Goal: Task Accomplishment & Management: Manage account settings

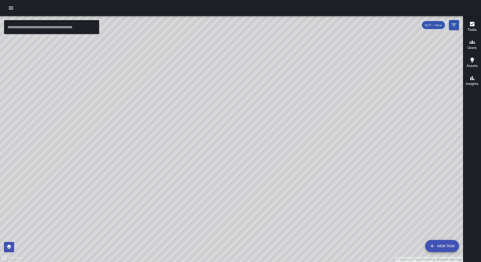
click at [9, 8] on icon "button" at bounding box center [11, 8] width 6 height 6
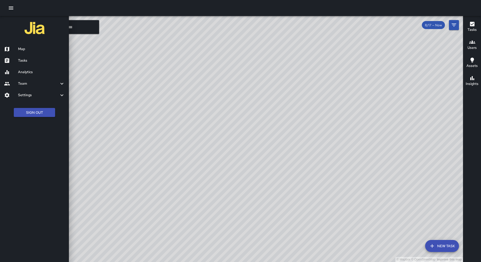
click at [39, 58] on h6 "Tasks" at bounding box center [41, 61] width 47 height 6
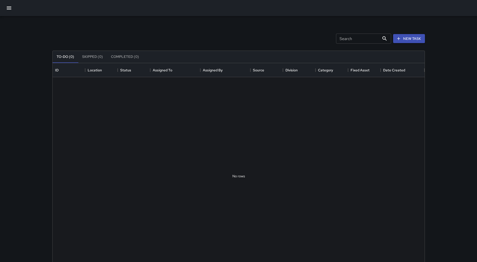
scroll to position [208, 368]
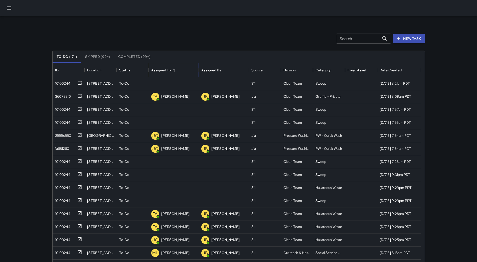
click at [181, 71] on div "Assigned To" at bounding box center [173, 70] width 45 height 14
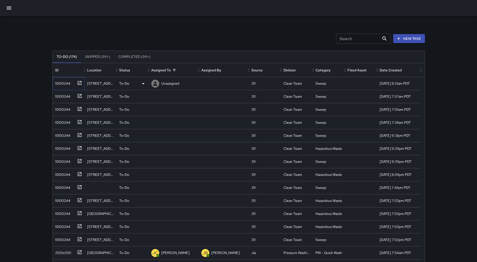
click at [56, 84] on div "10100244" at bounding box center [61, 82] width 17 height 7
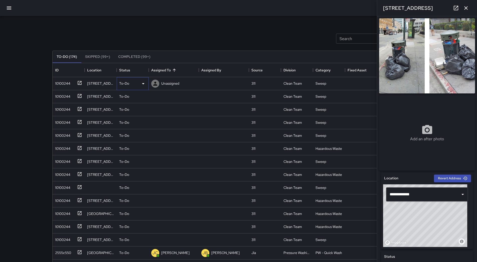
click at [140, 88] on div "To-Do" at bounding box center [133, 83] width 32 height 13
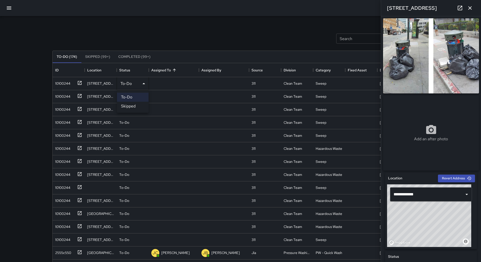
click at [135, 105] on li "Skipped" at bounding box center [133, 106] width 32 height 9
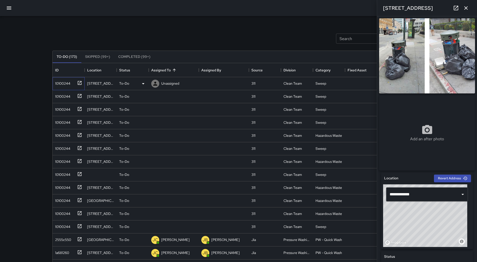
click at [60, 80] on div "10100244" at bounding box center [61, 82] width 17 height 7
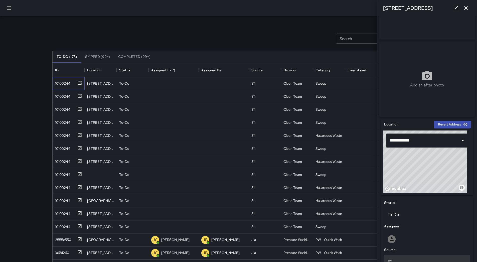
scroll to position [175, 0]
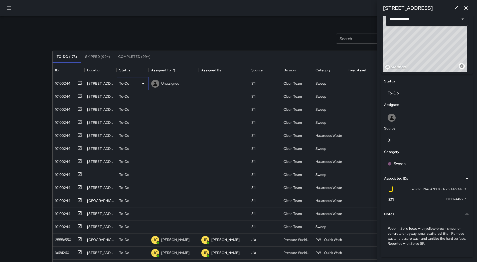
click at [143, 83] on icon at bounding box center [143, 83] width 3 height 1
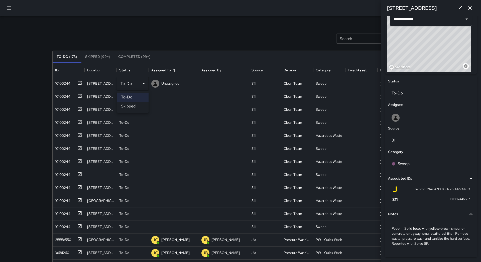
drag, startPoint x: 135, startPoint y: 105, endPoint x: 108, endPoint y: 99, distance: 28.1
click at [135, 105] on li "Skipped" at bounding box center [133, 106] width 32 height 9
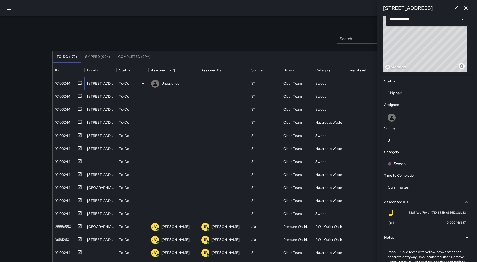
click at [62, 84] on div "10100244" at bounding box center [61, 82] width 17 height 7
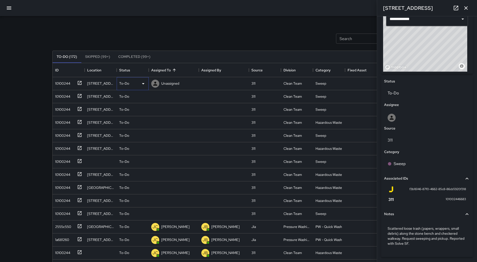
click at [140, 85] on div "To-Do" at bounding box center [132, 84] width 27 height 6
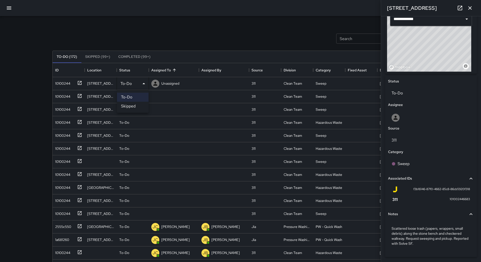
click at [133, 106] on li "Skipped" at bounding box center [133, 106] width 32 height 9
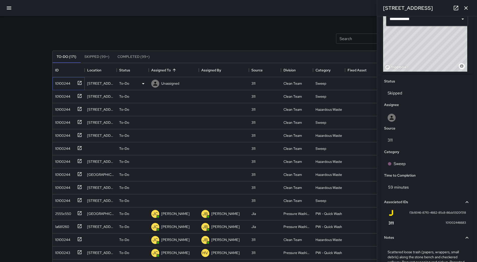
click at [57, 80] on div "10100244" at bounding box center [61, 82] width 17 height 7
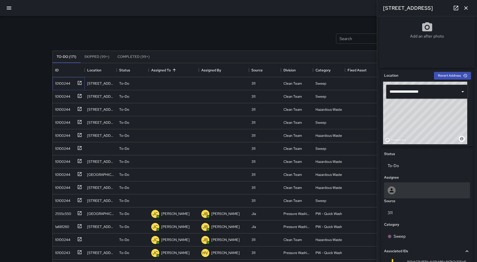
scroll to position [187, 0]
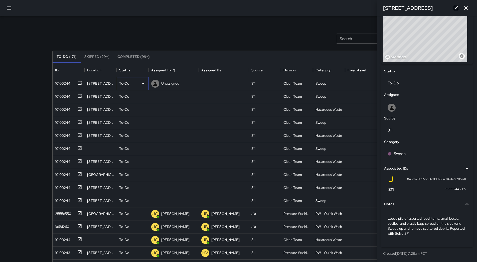
click at [143, 84] on icon at bounding box center [143, 84] width 6 height 6
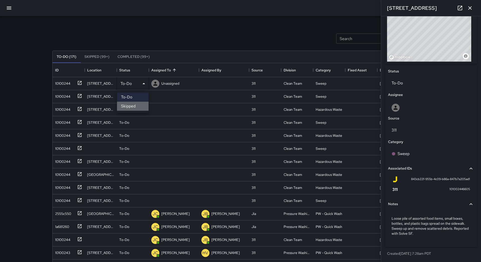
click at [135, 106] on li "Skipped" at bounding box center [133, 106] width 32 height 9
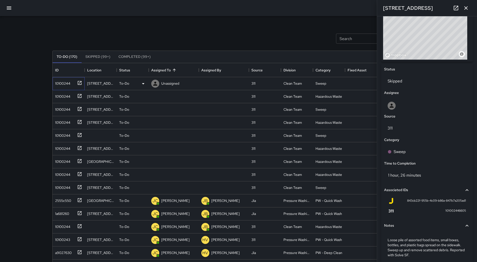
click at [74, 88] on div "10100244" at bounding box center [69, 83] width 32 height 13
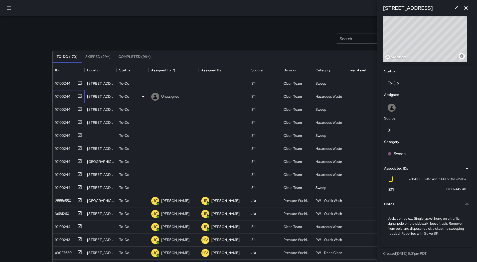
click at [58, 96] on div "10100244" at bounding box center [61, 95] width 17 height 7
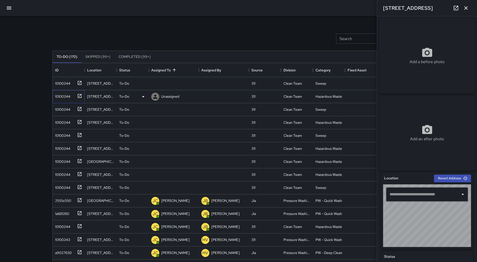
type input "**********"
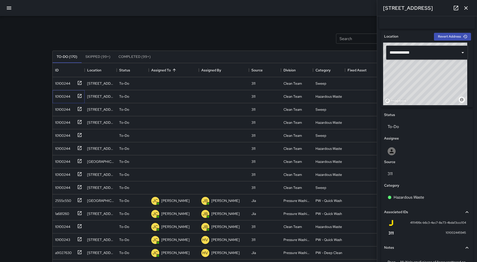
scroll to position [137, 0]
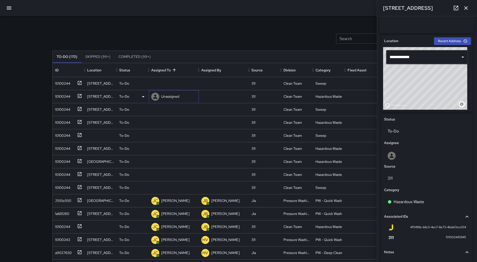
click at [169, 97] on p "Unassigned" at bounding box center [170, 96] width 18 height 5
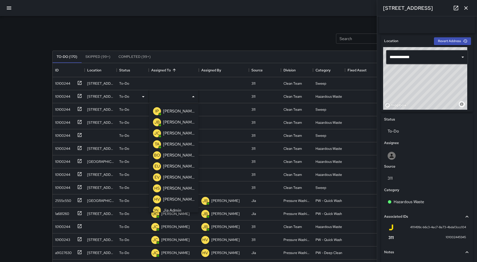
click at [176, 145] on p "[PERSON_NAME]" at bounding box center [179, 144] width 32 height 6
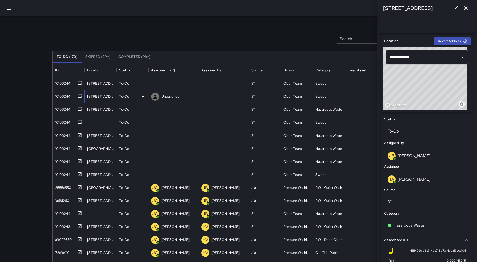
click at [75, 94] on div at bounding box center [78, 95] width 7 height 8
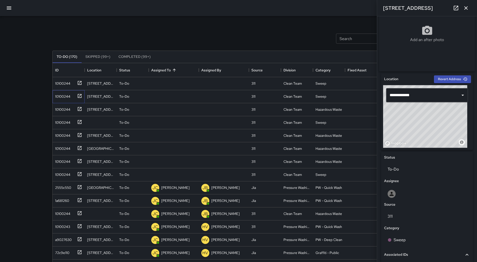
scroll to position [187, 0]
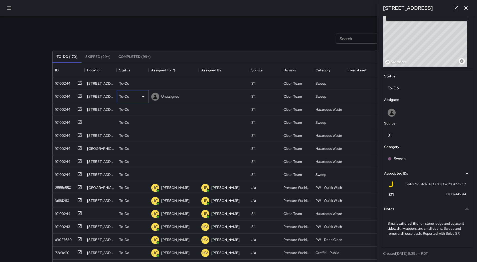
click at [138, 98] on div "To-Do" at bounding box center [132, 97] width 27 height 6
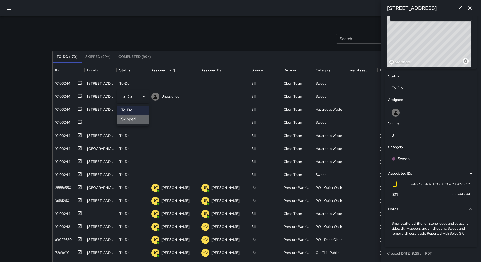
click at [133, 119] on li "Skipped" at bounding box center [133, 119] width 32 height 9
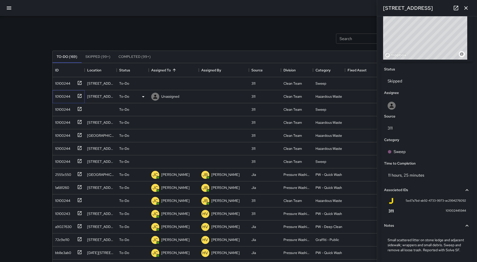
click at [69, 99] on div "10100244" at bounding box center [67, 95] width 29 height 8
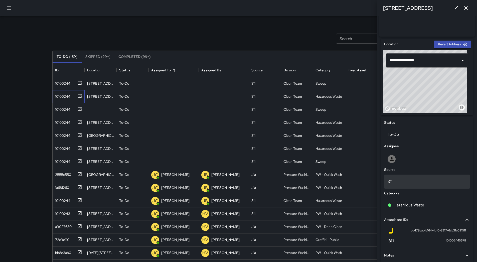
scroll to position [125, 0]
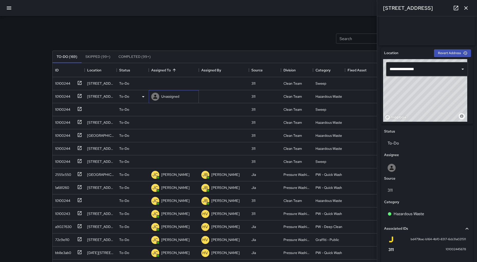
click at [167, 93] on div "Unassigned" at bounding box center [165, 97] width 30 height 10
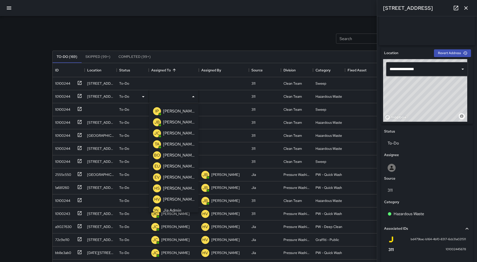
click at [173, 153] on p "[PERSON_NAME] Overall" at bounding box center [179, 155] width 32 height 6
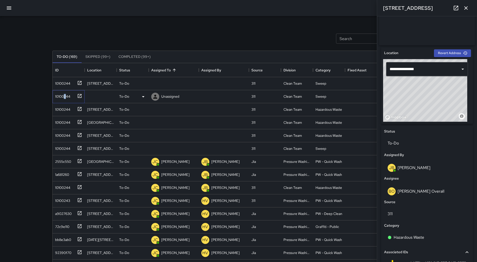
click at [65, 101] on div "10100244" at bounding box center [69, 96] width 32 height 13
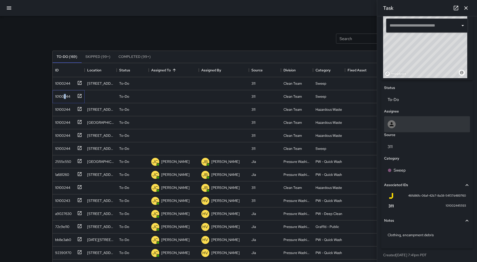
scroll to position [172, 0]
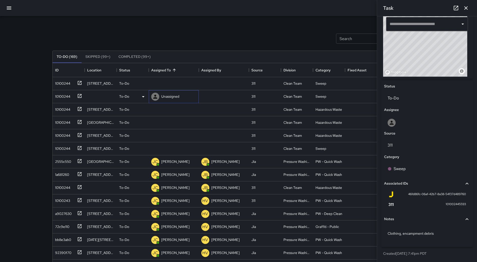
click at [168, 96] on p "Unassigned" at bounding box center [170, 96] width 18 height 5
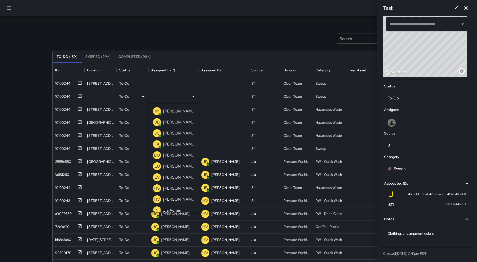
click at [174, 155] on p "[PERSON_NAME] Overall" at bounding box center [179, 155] width 32 height 6
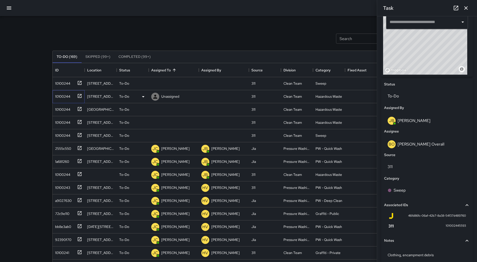
click at [58, 98] on div "10100244" at bounding box center [61, 95] width 17 height 7
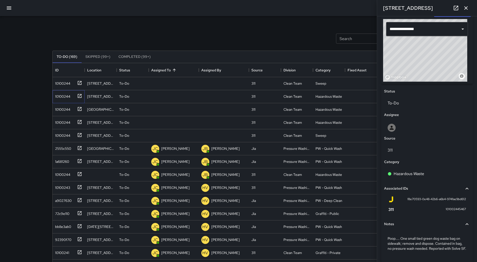
scroll to position [175, 0]
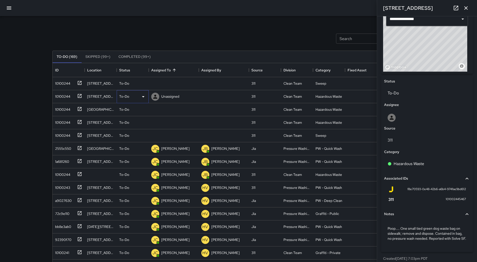
click at [142, 96] on icon at bounding box center [143, 97] width 6 height 6
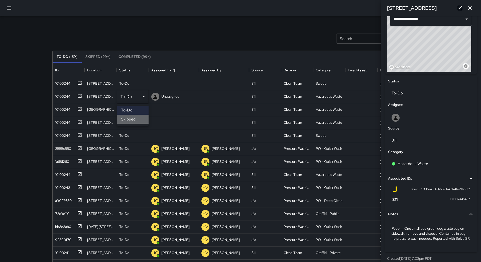
drag, startPoint x: 131, startPoint y: 119, endPoint x: 118, endPoint y: 116, distance: 13.2
click at [130, 119] on li "Skipped" at bounding box center [133, 119] width 32 height 9
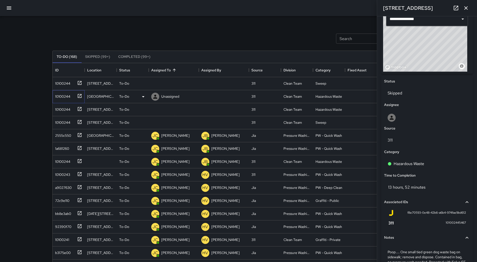
drag, startPoint x: 63, startPoint y: 97, endPoint x: 95, endPoint y: 100, distance: 31.4
click at [63, 97] on div "10100244" at bounding box center [61, 95] width 17 height 7
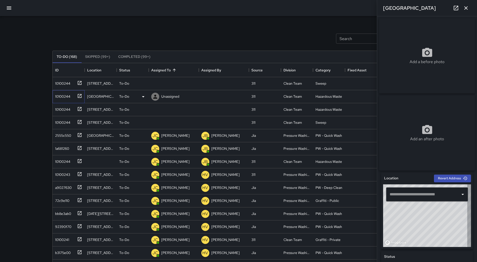
type input "**********"
click at [143, 98] on icon at bounding box center [143, 97] width 6 height 6
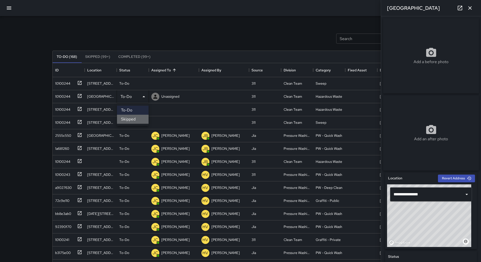
click at [134, 119] on li "Skipped" at bounding box center [133, 119] width 32 height 9
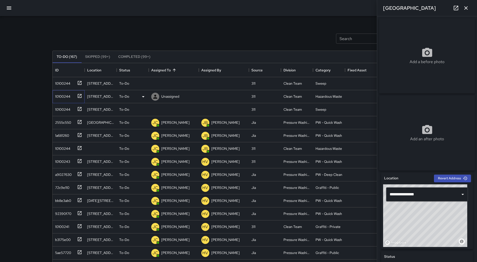
click at [61, 97] on div "10100244" at bounding box center [61, 95] width 17 height 7
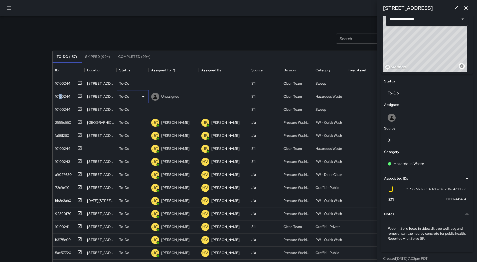
click at [141, 94] on icon at bounding box center [143, 97] width 6 height 6
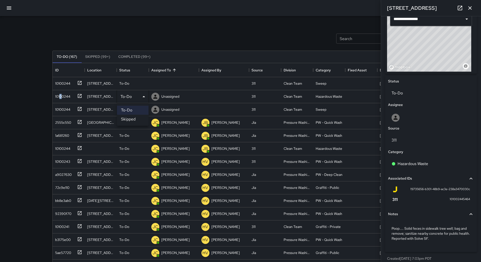
drag, startPoint x: 133, startPoint y: 119, endPoint x: 124, endPoint y: 116, distance: 9.6
click at [133, 119] on li "Skipped" at bounding box center [133, 119] width 32 height 9
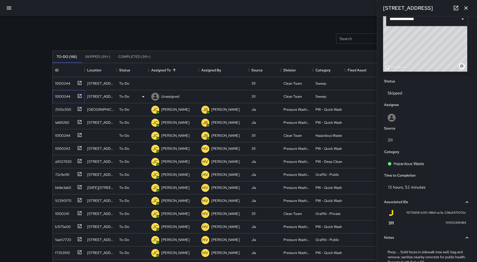
drag, startPoint x: 61, startPoint y: 97, endPoint x: 69, endPoint y: 97, distance: 8.0
click at [61, 97] on div "10100244" at bounding box center [61, 95] width 17 height 7
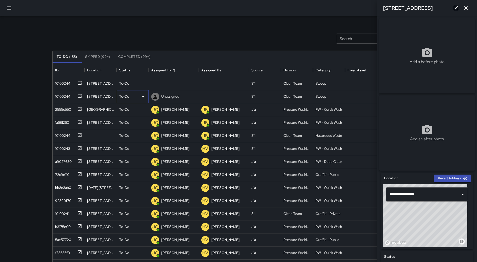
click at [140, 98] on icon at bounding box center [143, 97] width 6 height 6
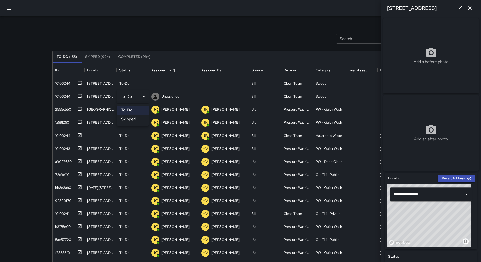
click at [132, 120] on li "Skipped" at bounding box center [133, 119] width 32 height 9
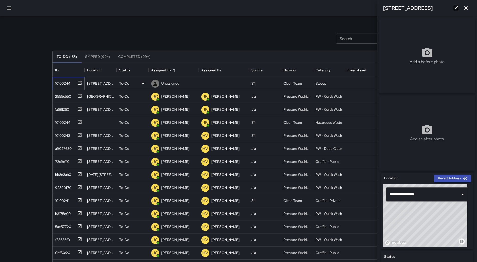
click at [63, 86] on div "10100244" at bounding box center [61, 82] width 17 height 7
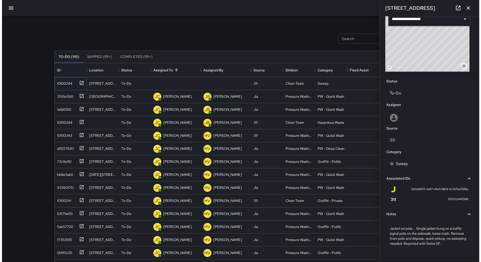
scroll to position [187, 0]
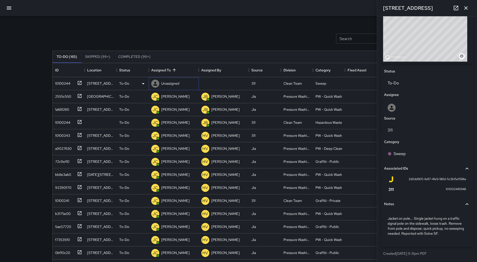
click at [169, 87] on div "Unassigned" at bounding box center [170, 83] width 20 height 7
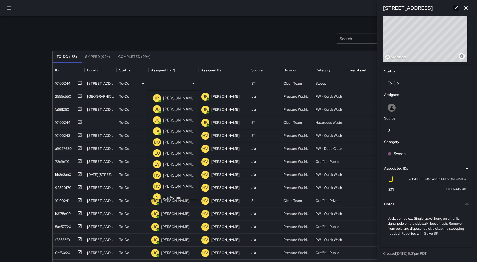
click at [171, 140] on p "[PERSON_NAME] Overall" at bounding box center [179, 142] width 32 height 6
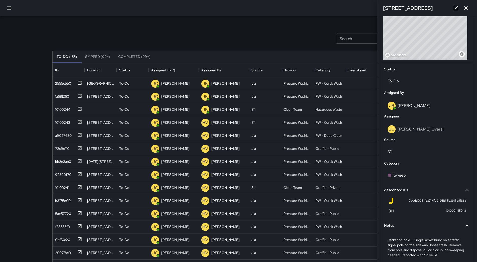
click at [7, 7] on button "button" at bounding box center [9, 8] width 12 height 12
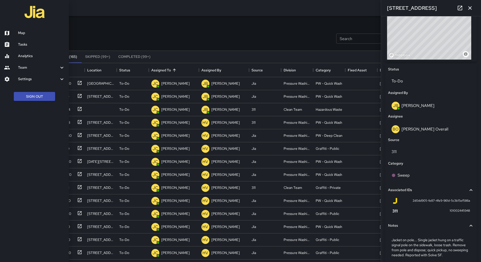
click at [21, 32] on h6 "Map" at bounding box center [41, 33] width 47 height 6
